Goal: Navigation & Orientation: Find specific page/section

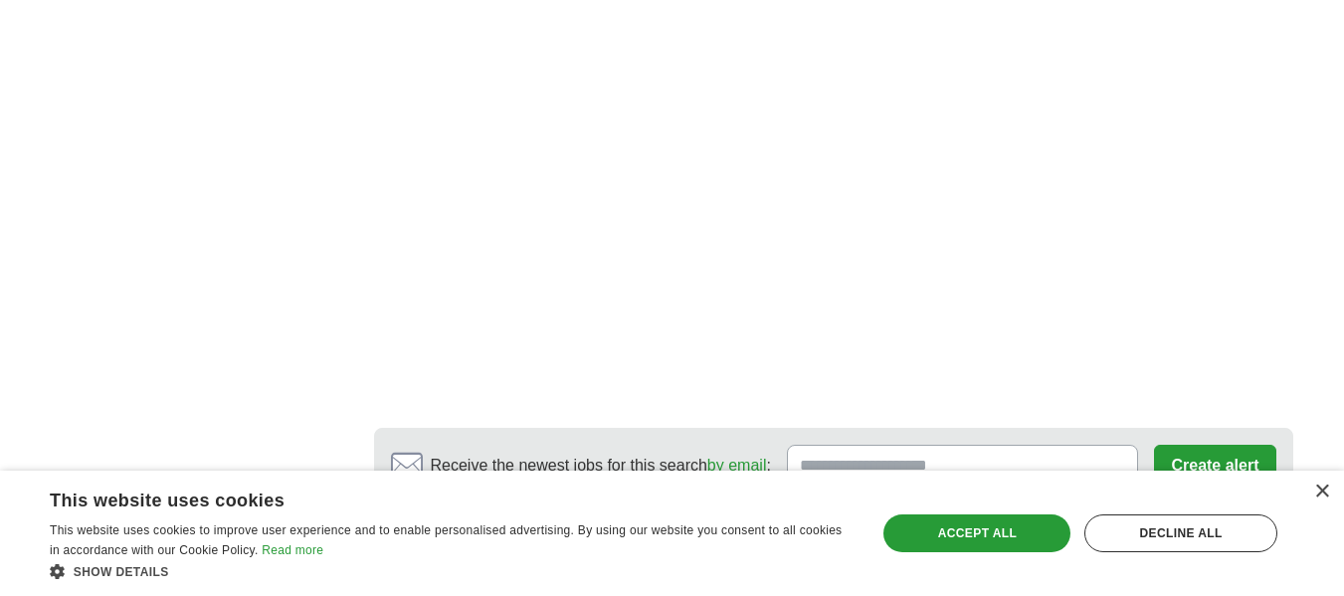
scroll to position [3780, 0]
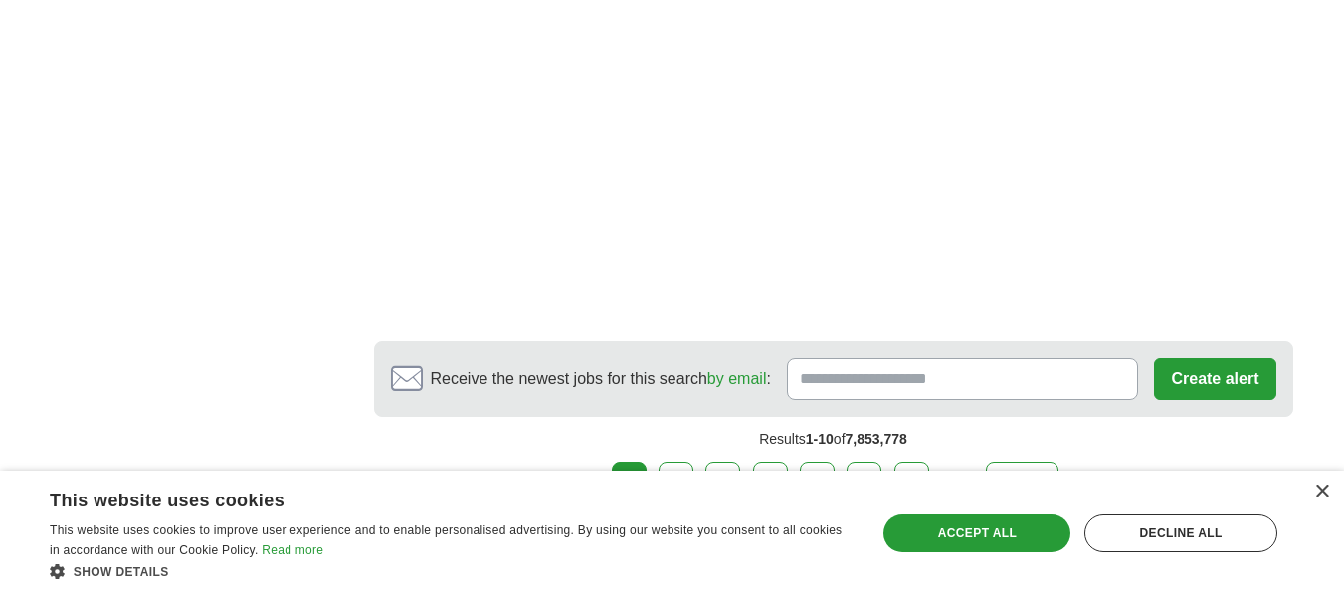
click at [683, 462] on link "2" at bounding box center [675, 483] width 35 height 42
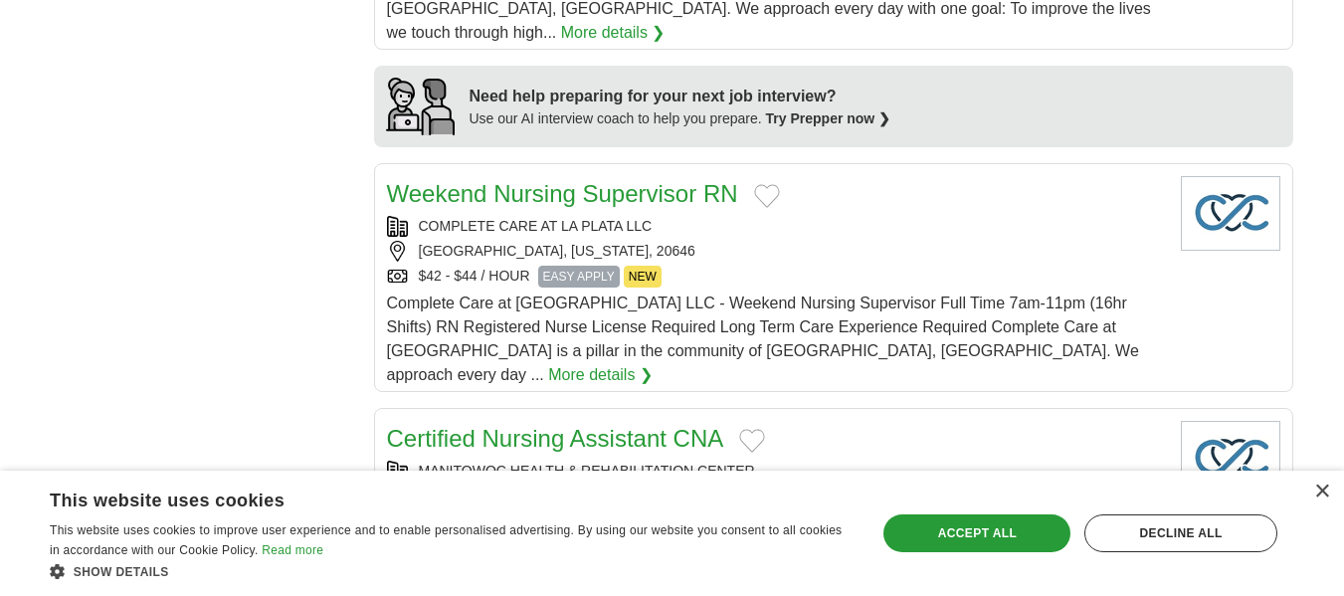
scroll to position [1691, 0]
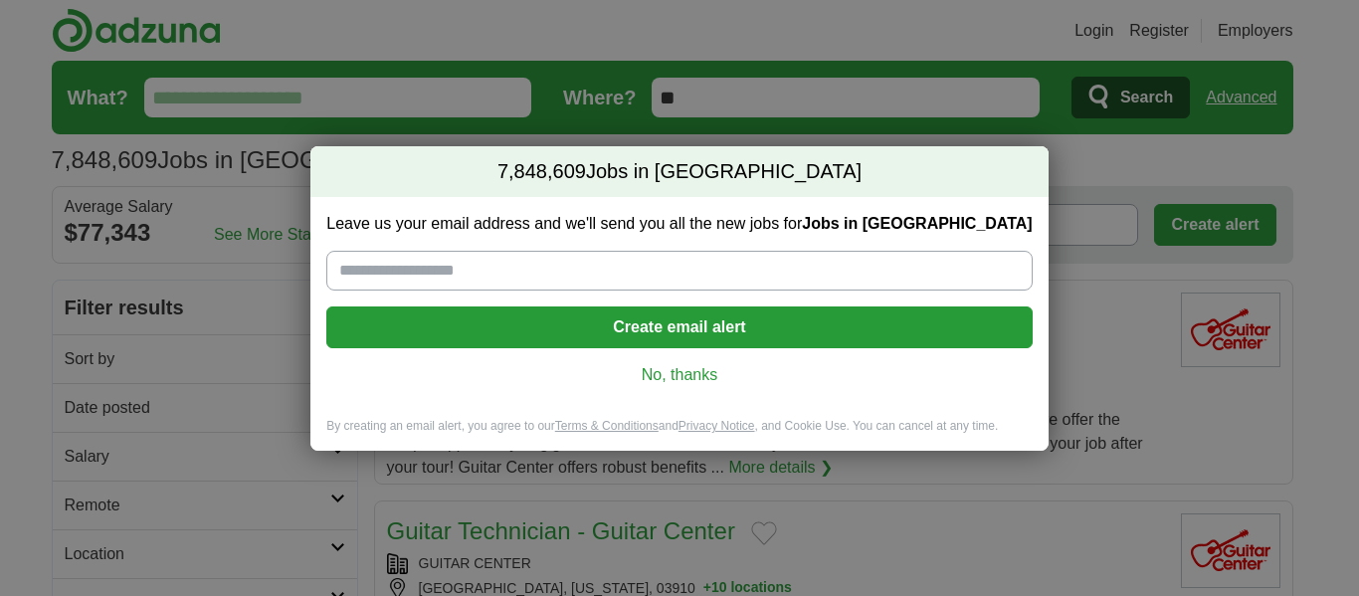
click at [686, 376] on link "No, thanks" at bounding box center [678, 375] width 673 height 22
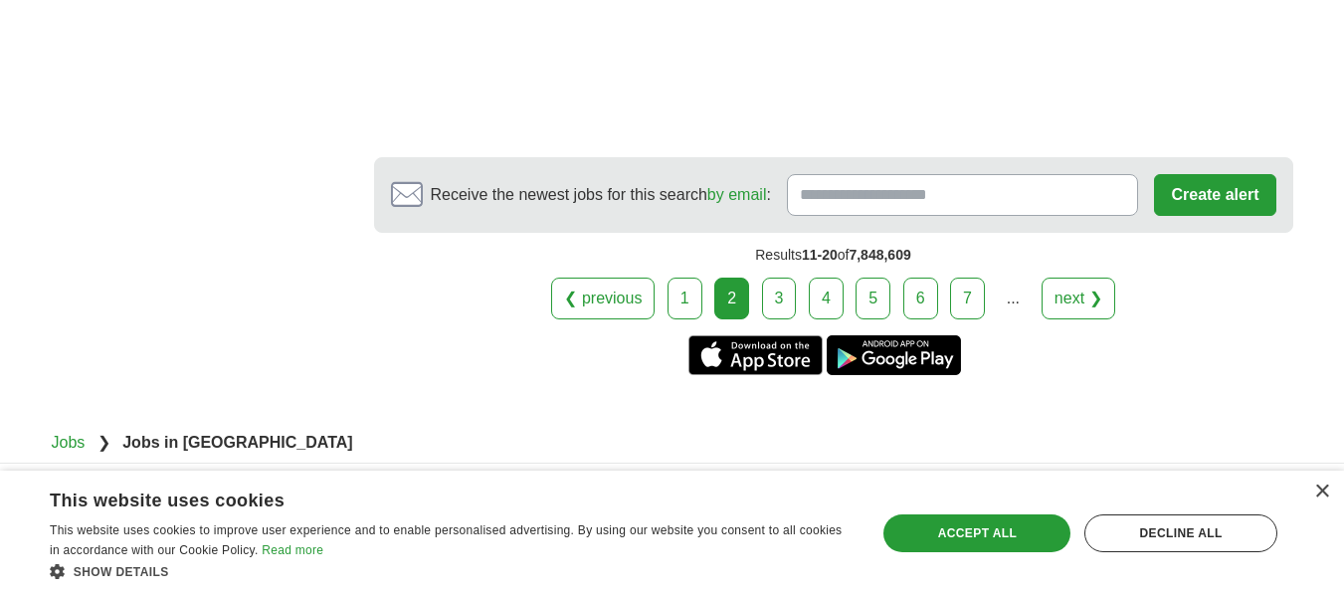
scroll to position [3879, 0]
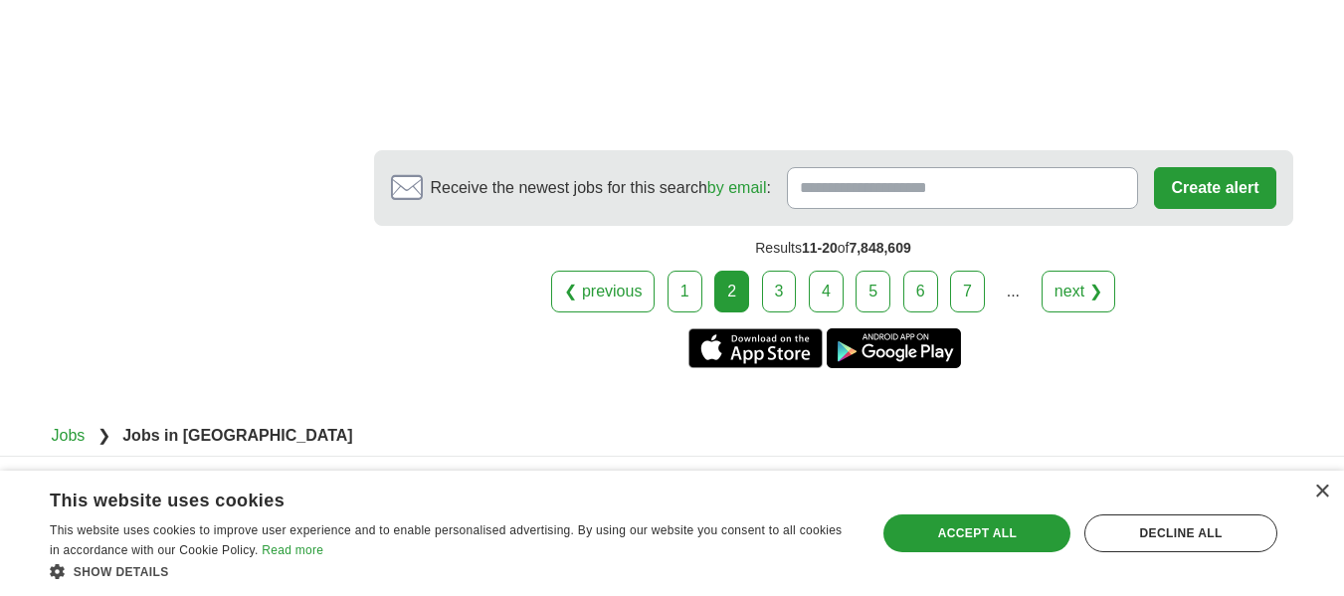
click at [784, 297] on link "3" at bounding box center [779, 292] width 35 height 42
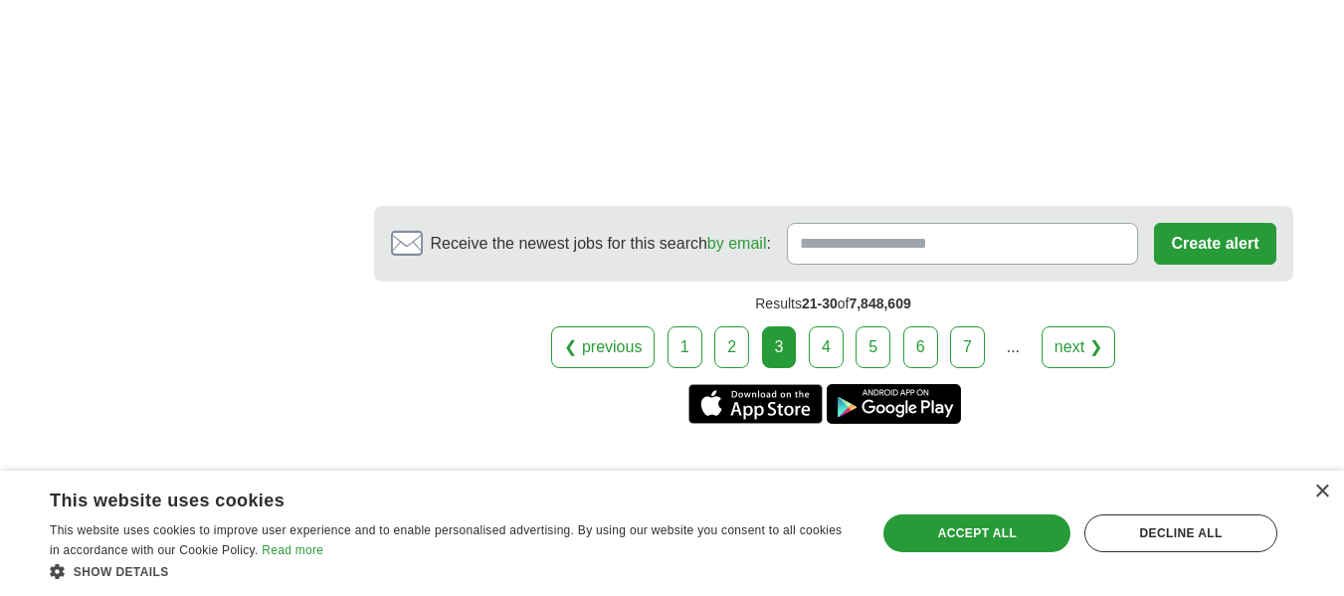
scroll to position [3780, 0]
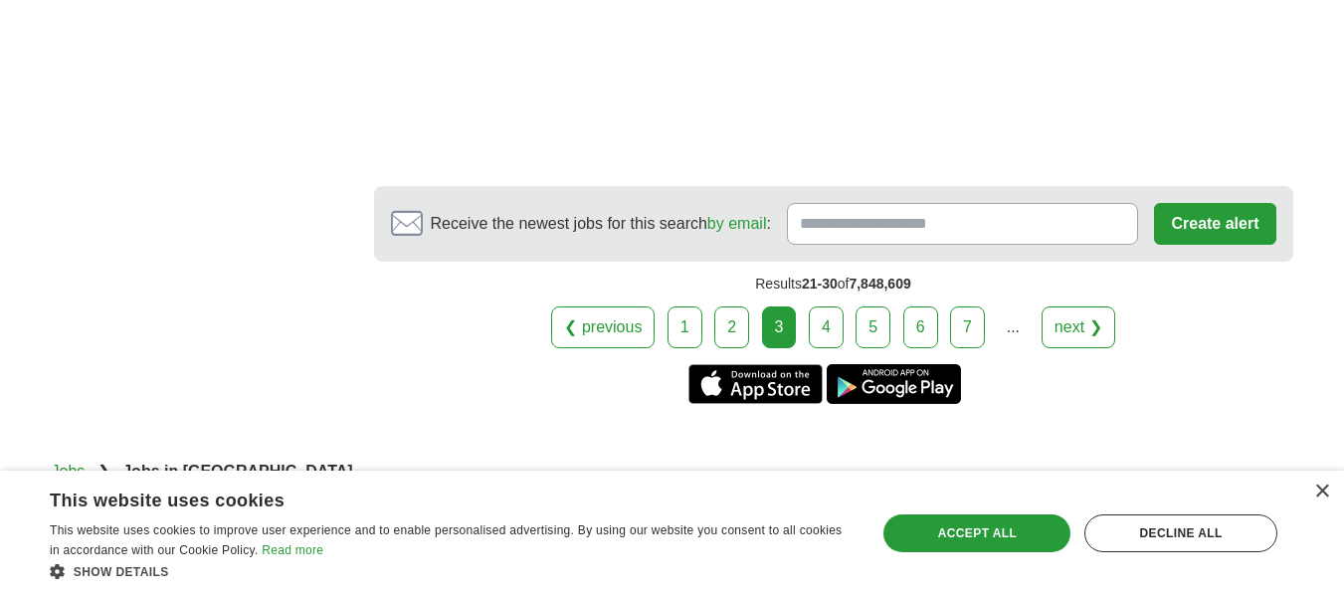
click at [836, 306] on link "4" at bounding box center [826, 327] width 35 height 42
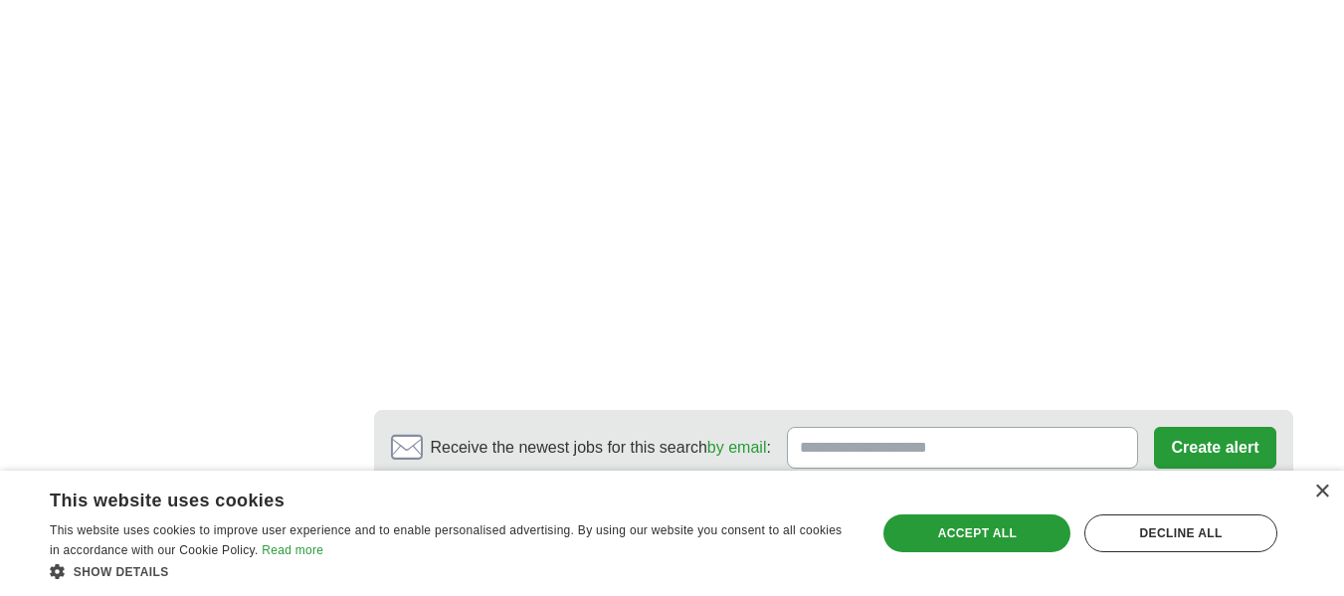
scroll to position [3680, 0]
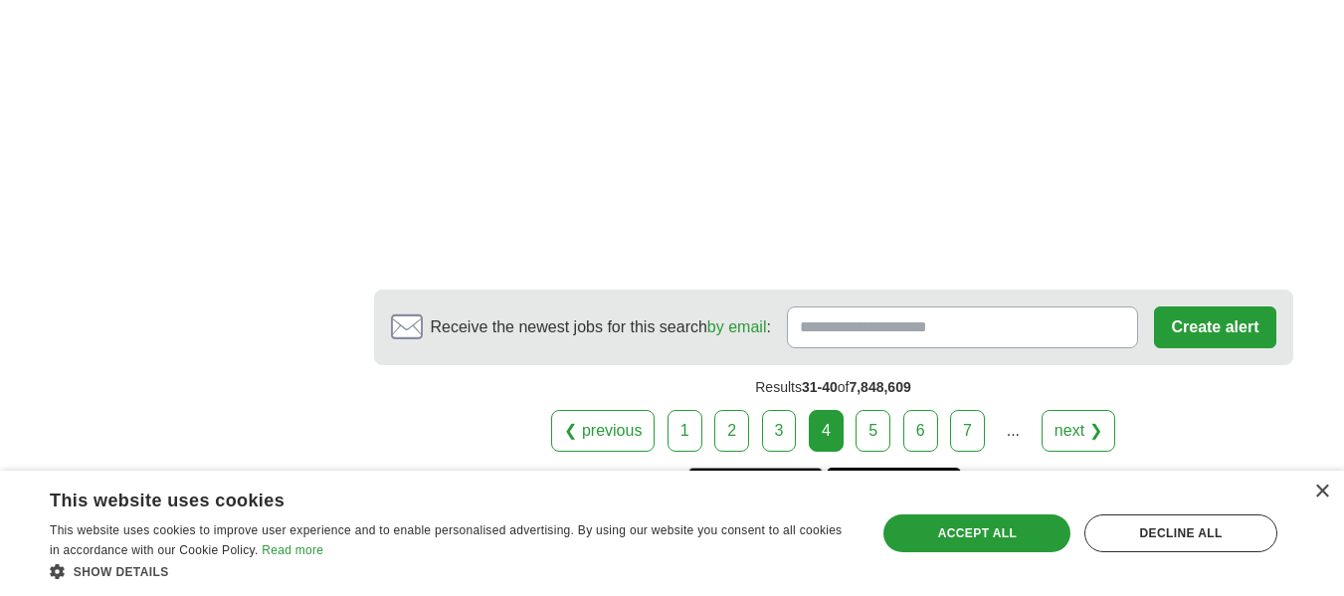
click at [869, 410] on link "5" at bounding box center [872, 431] width 35 height 42
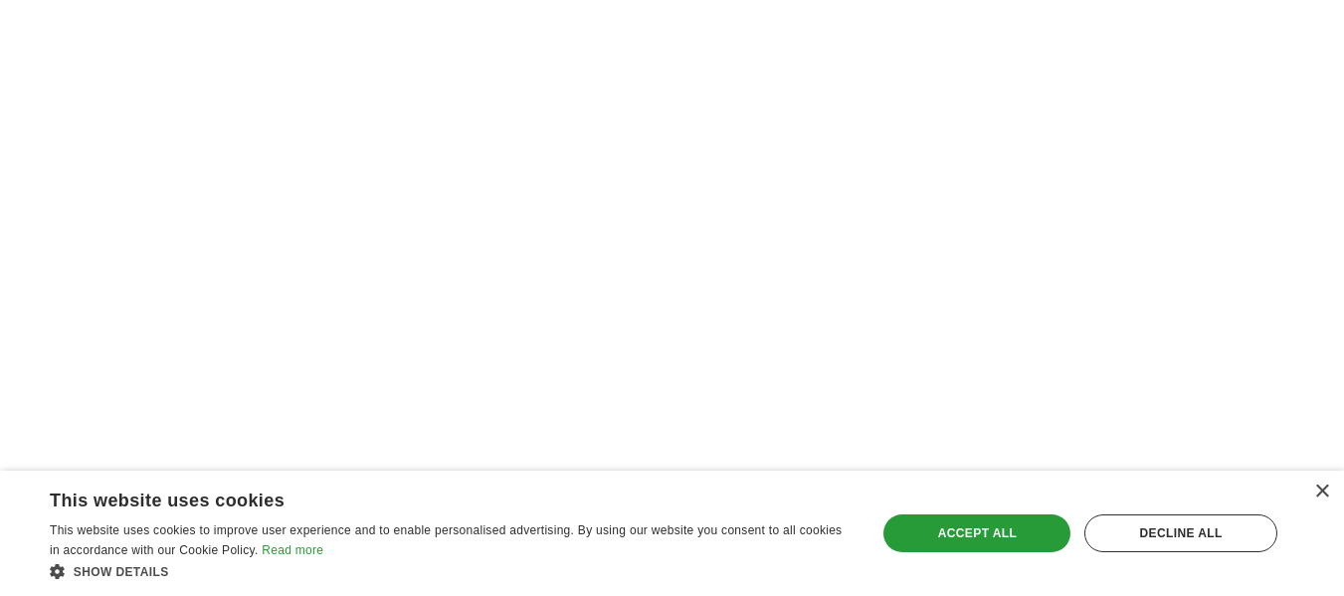
scroll to position [3183, 0]
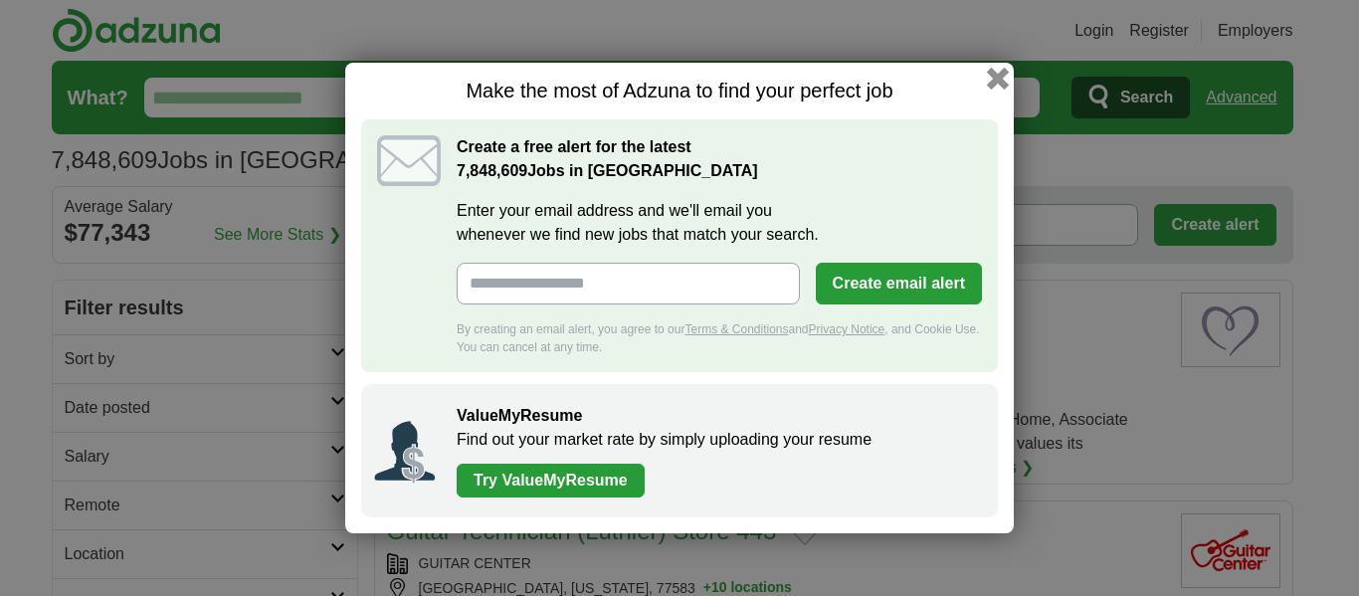
click at [1000, 77] on button "button" at bounding box center [998, 79] width 22 height 22
